Goal: Find specific page/section: Find specific page/section

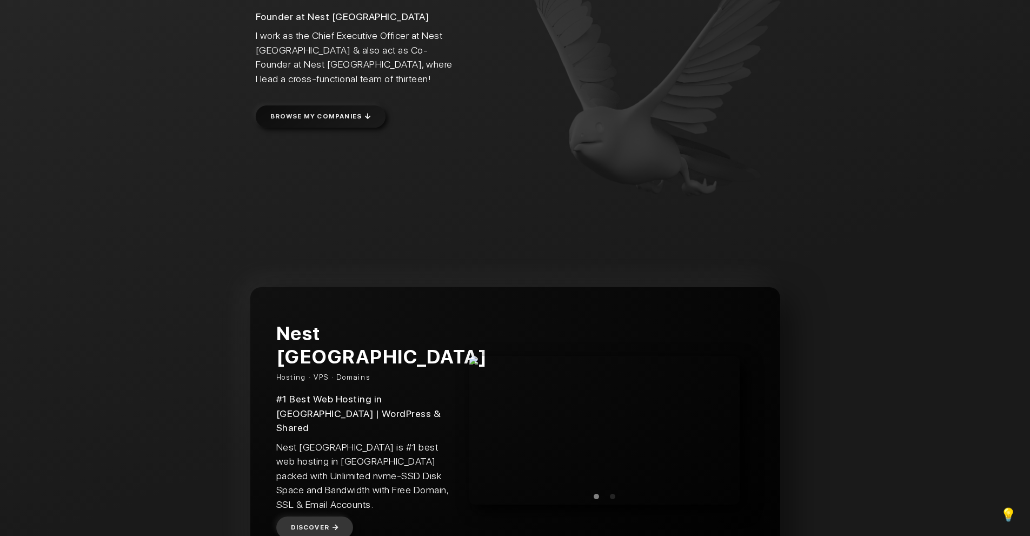
click at [287, 116] on link "Browse my Companies" at bounding box center [321, 116] width 130 height 22
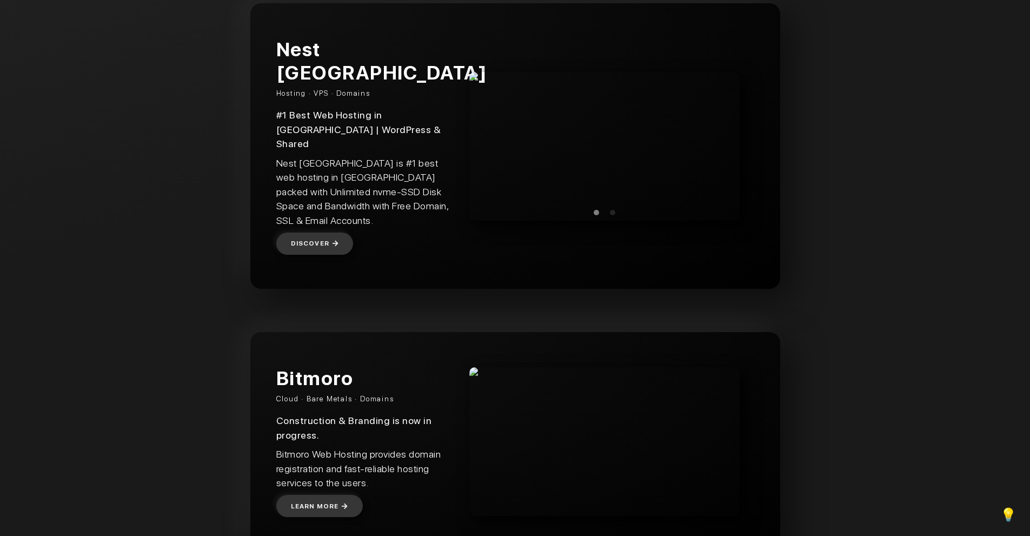
scroll to position [503, 0]
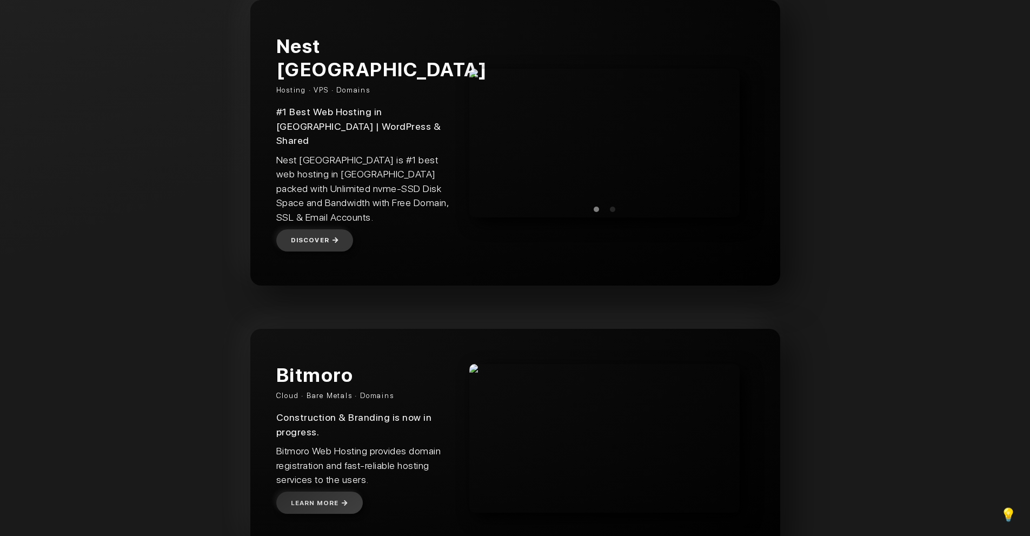
click at [317, 491] on link "Learn more" at bounding box center [319, 502] width 86 height 22
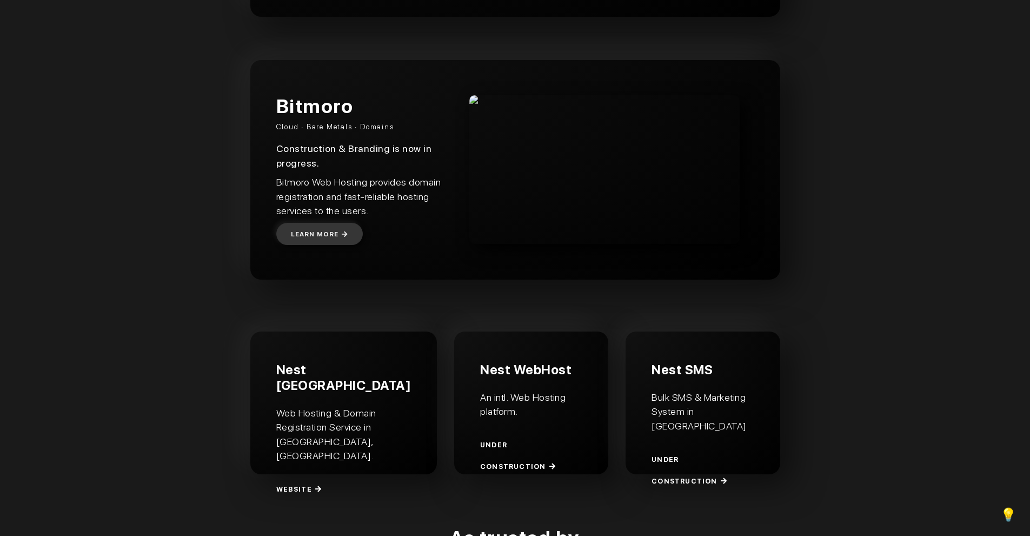
scroll to position [773, 0]
click at [296, 474] on link "Website" at bounding box center [301, 487] width 48 height 26
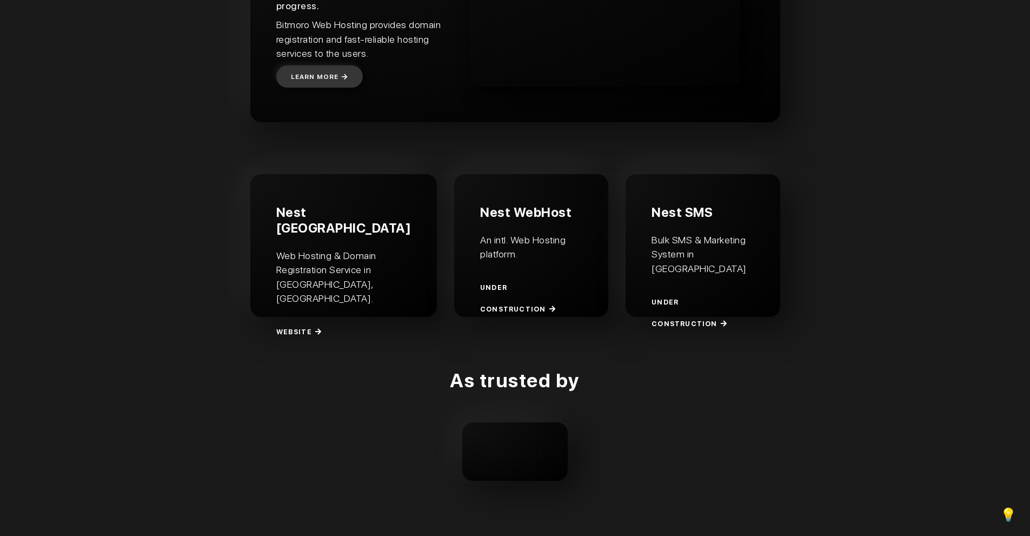
scroll to position [963, 0]
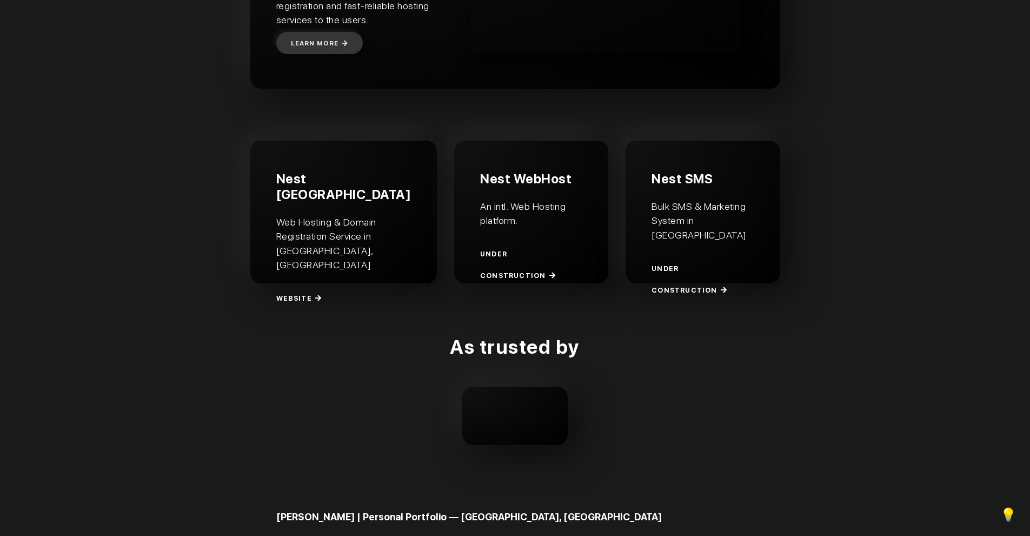
click at [512, 406] on img "askmitra" at bounding box center [515, 415] width 54 height 19
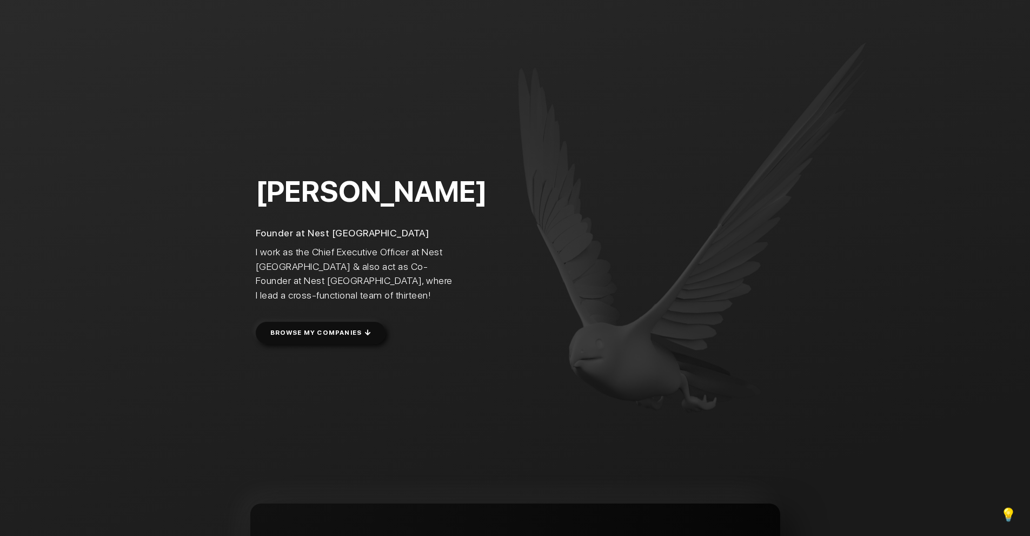
scroll to position [963, 0]
